Goal: Task Accomplishment & Management: Manage account settings

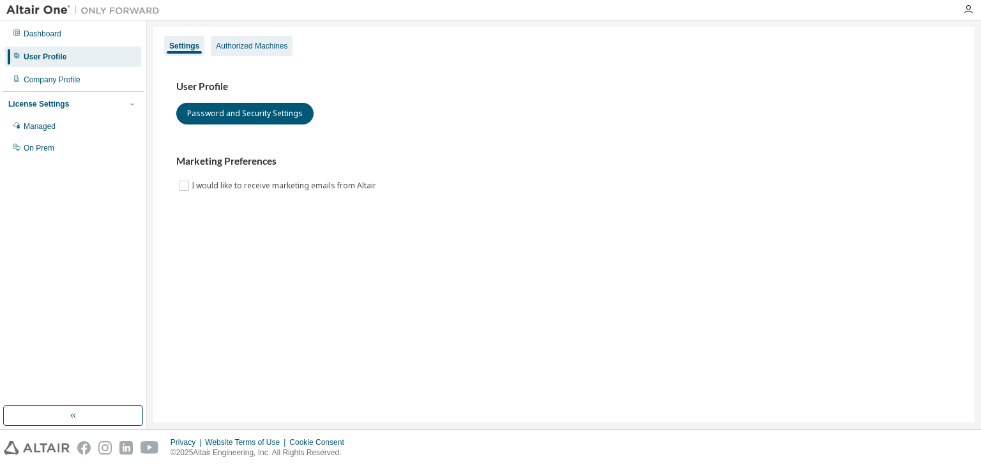
click at [248, 47] on div "Authorized Machines" at bounding box center [252, 46] width 72 height 10
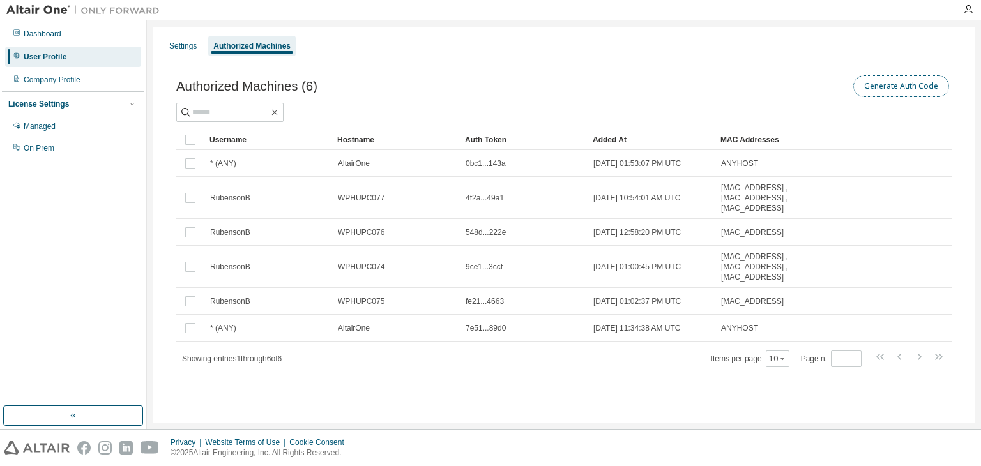
click at [903, 90] on button "Generate Auth Code" at bounding box center [901, 86] width 96 height 22
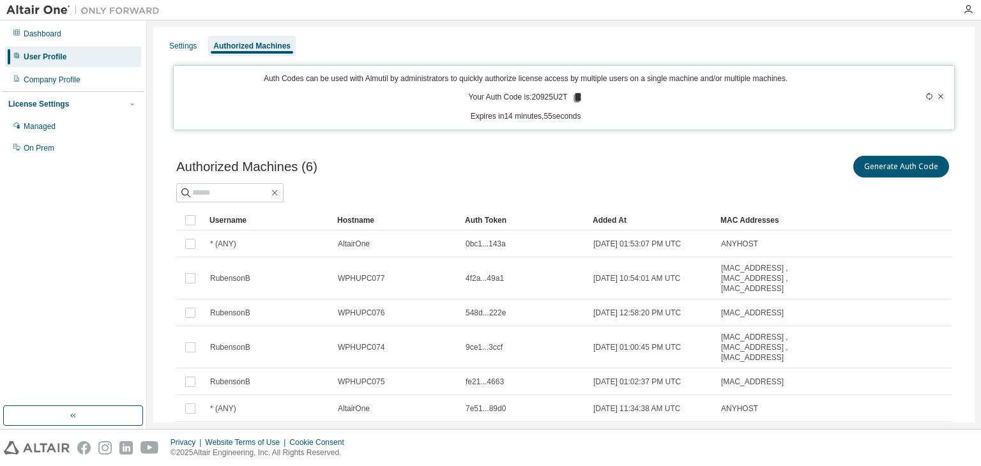
click at [573, 98] on icon at bounding box center [576, 97] width 7 height 9
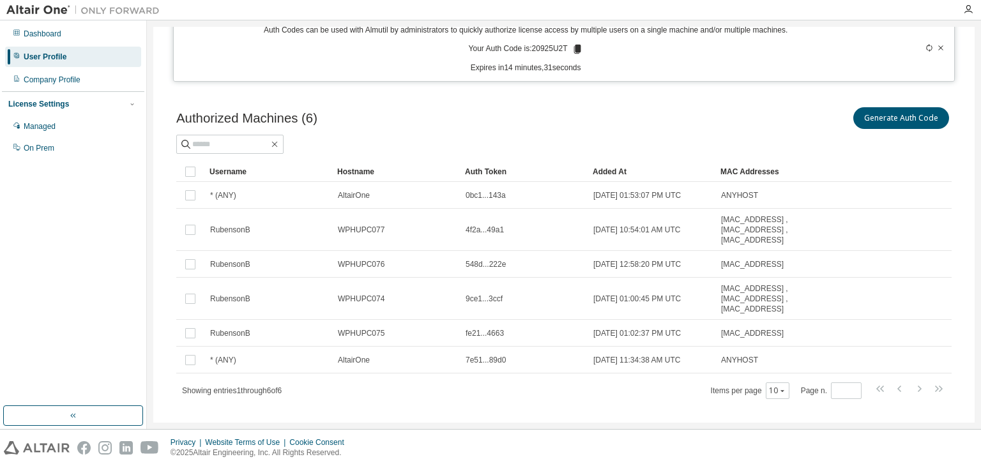
scroll to position [65, 0]
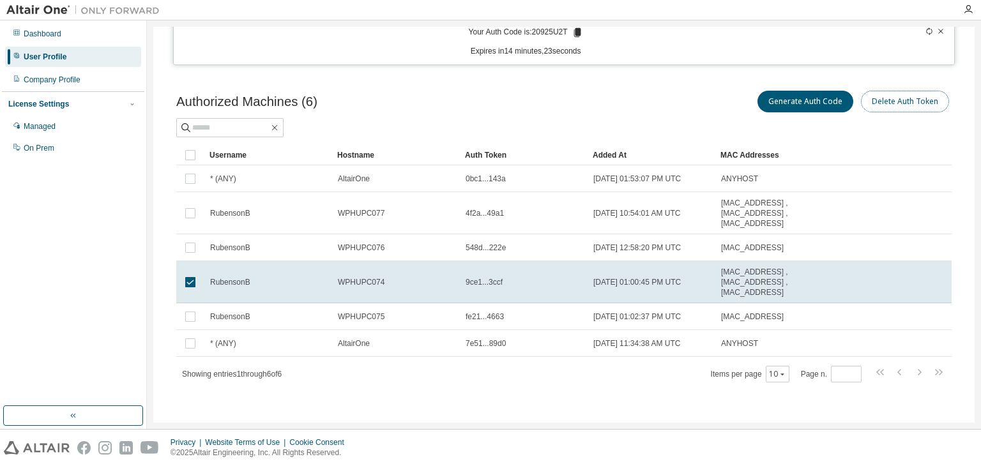
click at [880, 105] on button "Delete Auth Token" at bounding box center [905, 102] width 88 height 22
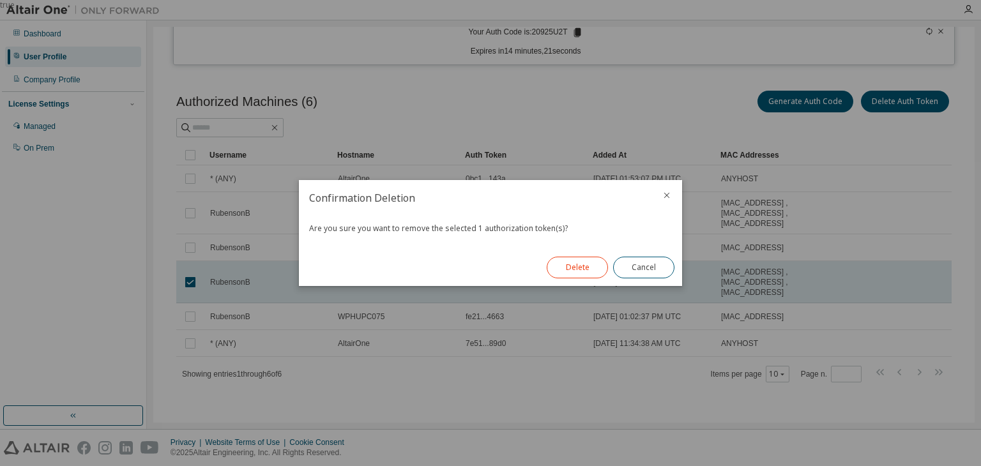
click at [577, 268] on button "Delete" at bounding box center [577, 268] width 61 height 22
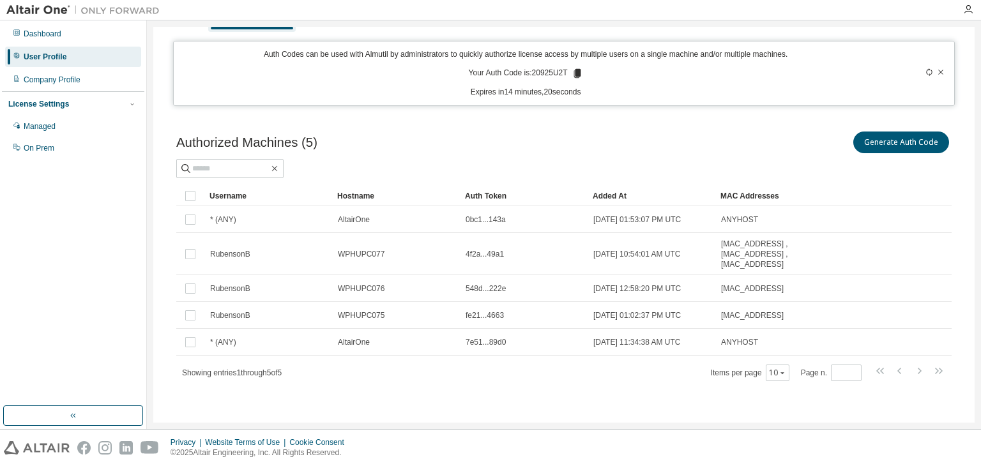
scroll to position [23, 0]
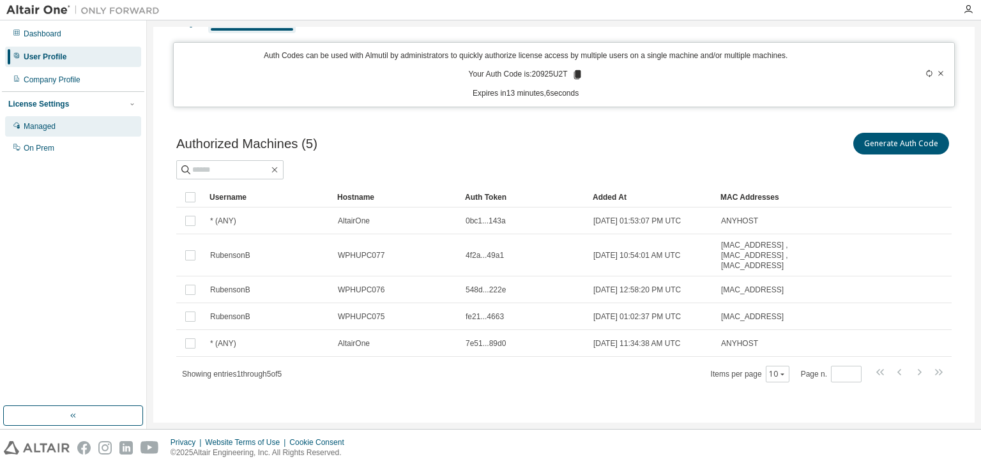
click at [41, 128] on div "Managed" at bounding box center [40, 126] width 32 height 10
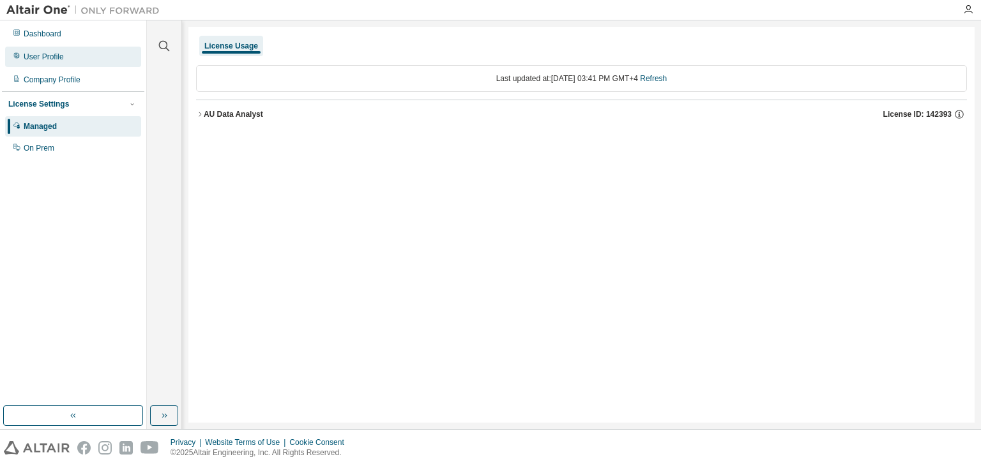
click at [69, 66] on div "User Profile" at bounding box center [73, 57] width 136 height 20
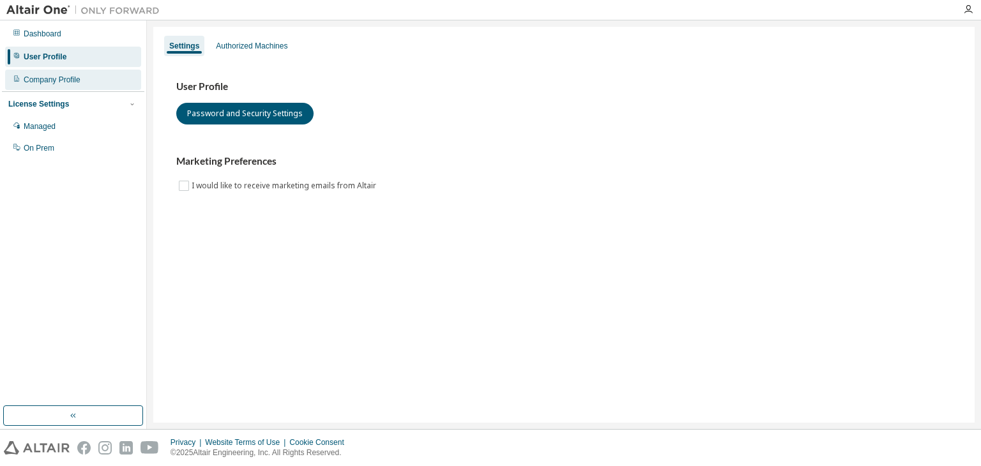
click at [64, 83] on div "Company Profile" at bounding box center [52, 80] width 57 height 10
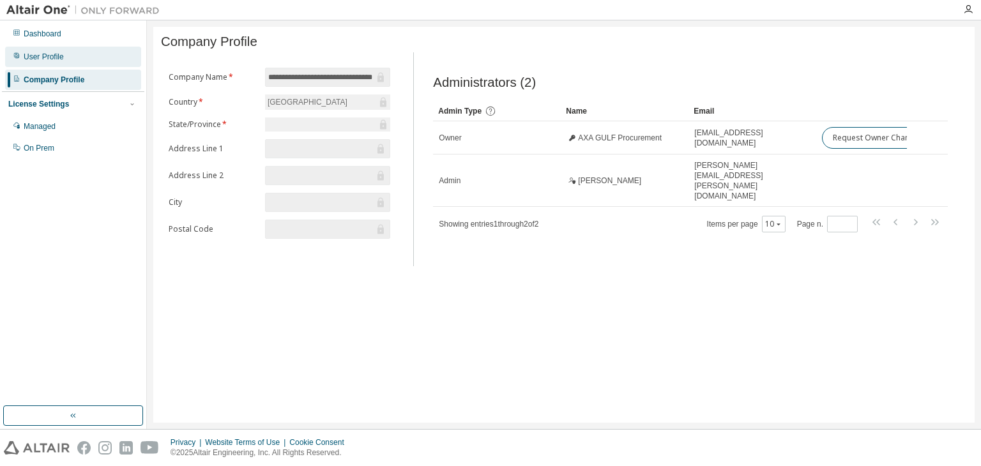
click at [57, 64] on div "User Profile" at bounding box center [73, 57] width 136 height 20
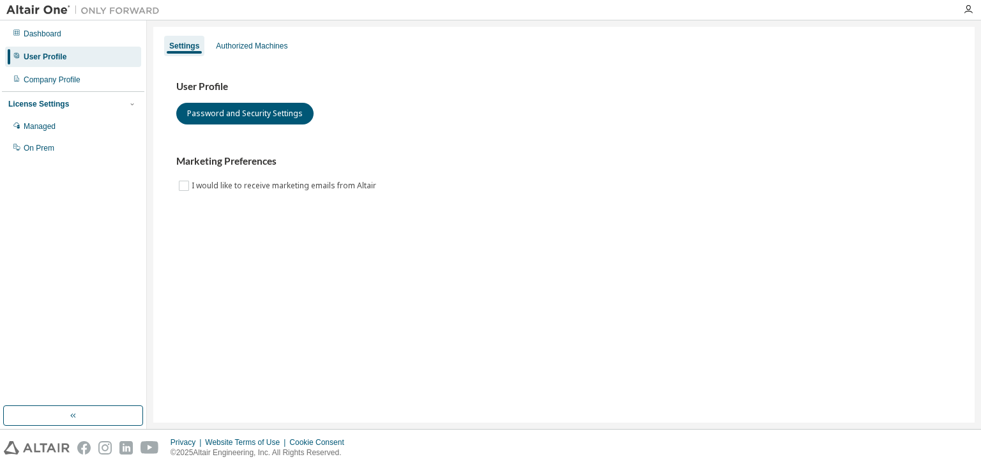
click at [258, 256] on div "Settings Authorized Machines User Profile Password and Security Settings Market…" at bounding box center [563, 225] width 821 height 396
click at [46, 125] on div "Managed" at bounding box center [40, 126] width 32 height 10
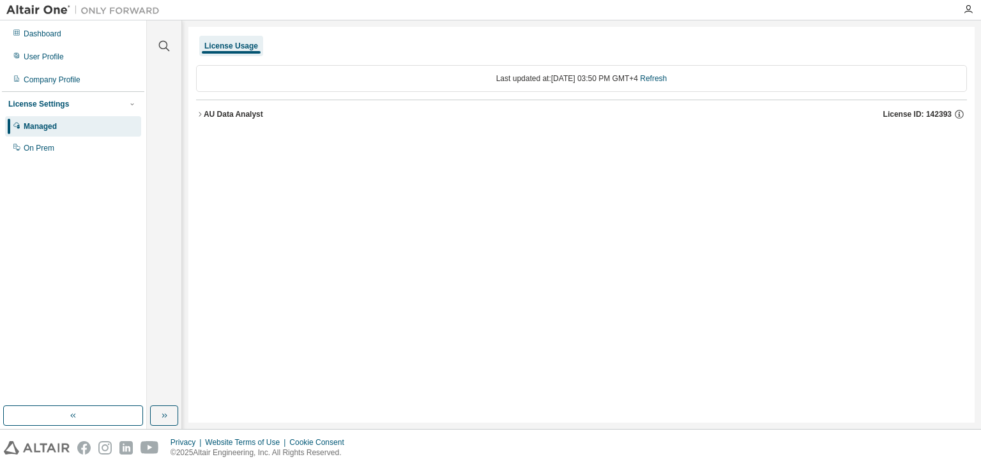
click at [198, 114] on icon "button" at bounding box center [200, 114] width 8 height 8
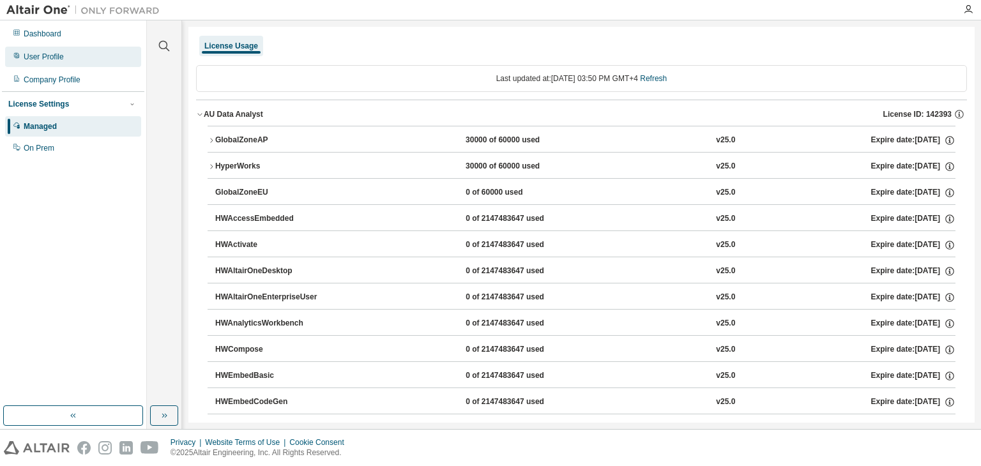
click at [48, 58] on div "User Profile" at bounding box center [44, 57] width 40 height 10
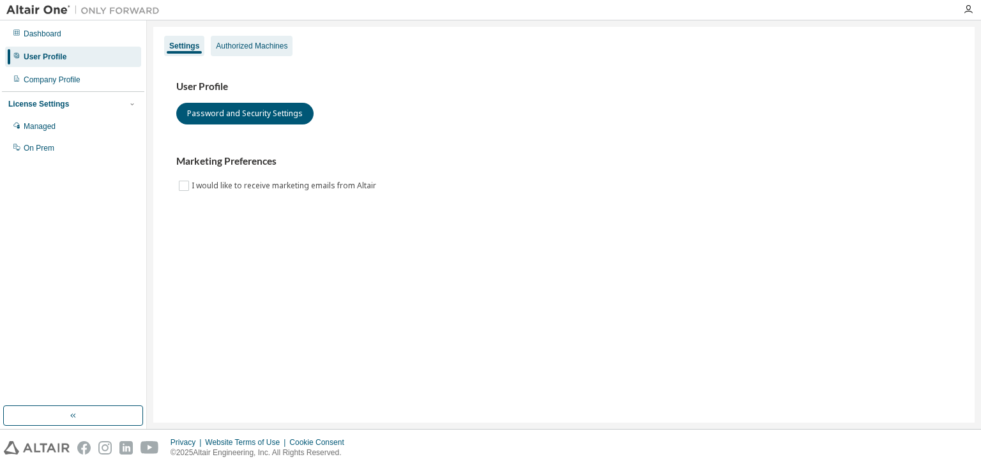
click at [257, 48] on div "Authorized Machines" at bounding box center [252, 46] width 72 height 10
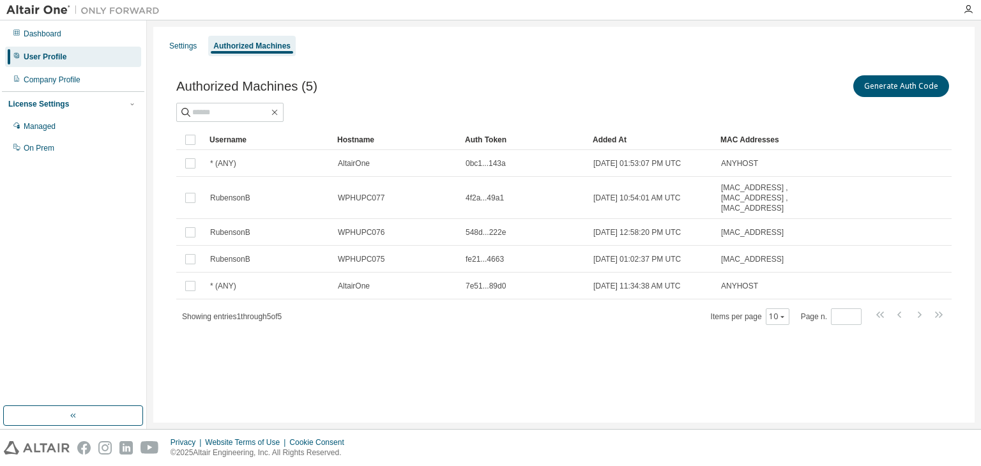
click at [429, 368] on div "Settings Authorized Machines Authorized Machines (5) Generate Auth Code Clear L…" at bounding box center [563, 225] width 821 height 396
click at [562, 49] on div "Settings Authorized Machines" at bounding box center [564, 45] width 806 height 23
click at [695, 36] on div "Settings Authorized Machines" at bounding box center [564, 45] width 806 height 23
click at [904, 86] on button "Generate Auth Code" at bounding box center [901, 86] width 96 height 22
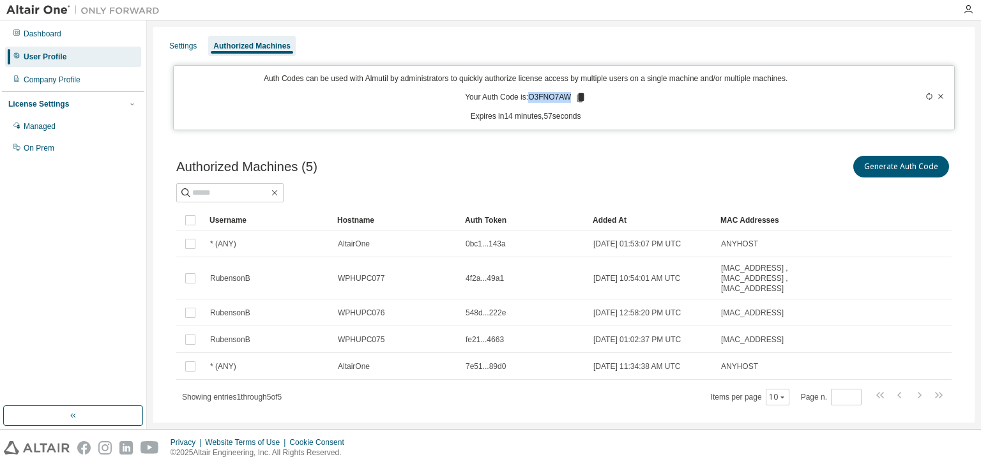
drag, startPoint x: 567, startPoint y: 97, endPoint x: 527, endPoint y: 103, distance: 40.6
click at [527, 103] on p "Your Auth Code is: O3FNO7AW" at bounding box center [525, 97] width 121 height 11
copy p "O3FNO7AW"
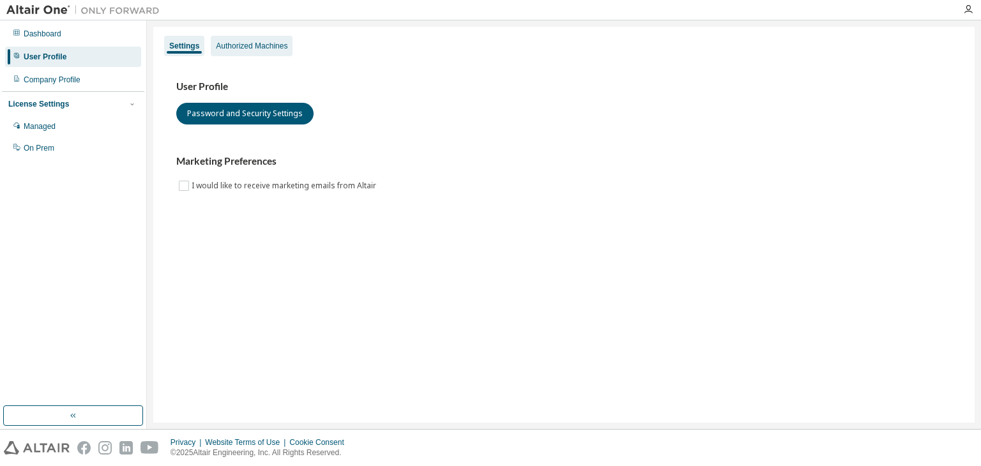
click at [258, 50] on div "Authorized Machines" at bounding box center [252, 46] width 82 height 20
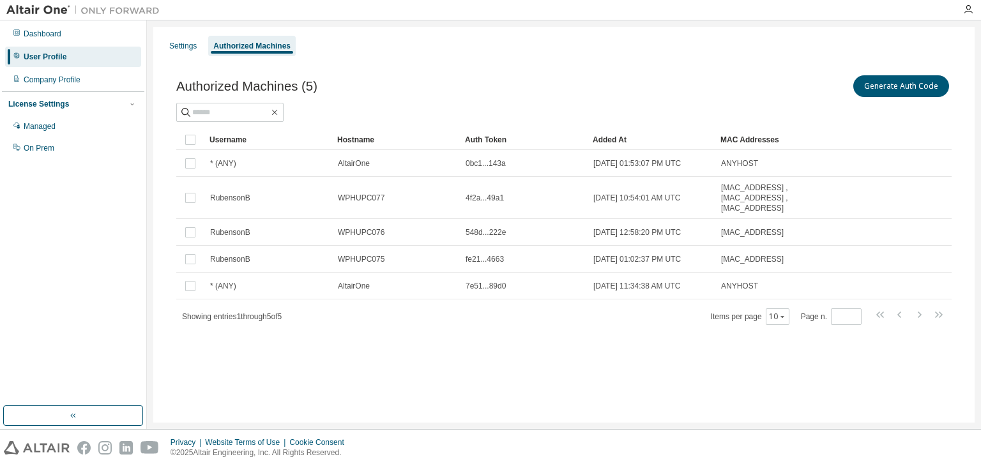
click at [422, 377] on div "Settings Authorized Machines Authorized Machines (5) Generate Auth Code Clear L…" at bounding box center [563, 225] width 821 height 396
click at [521, 70] on div "Authorized Machines (5) Generate Auth Code Clear Load Save Save As Field Operat…" at bounding box center [564, 207] width 806 height 301
click at [552, 46] on div "Settings Authorized Machines" at bounding box center [564, 45] width 806 height 23
